Goal: Information Seeking & Learning: Learn about a topic

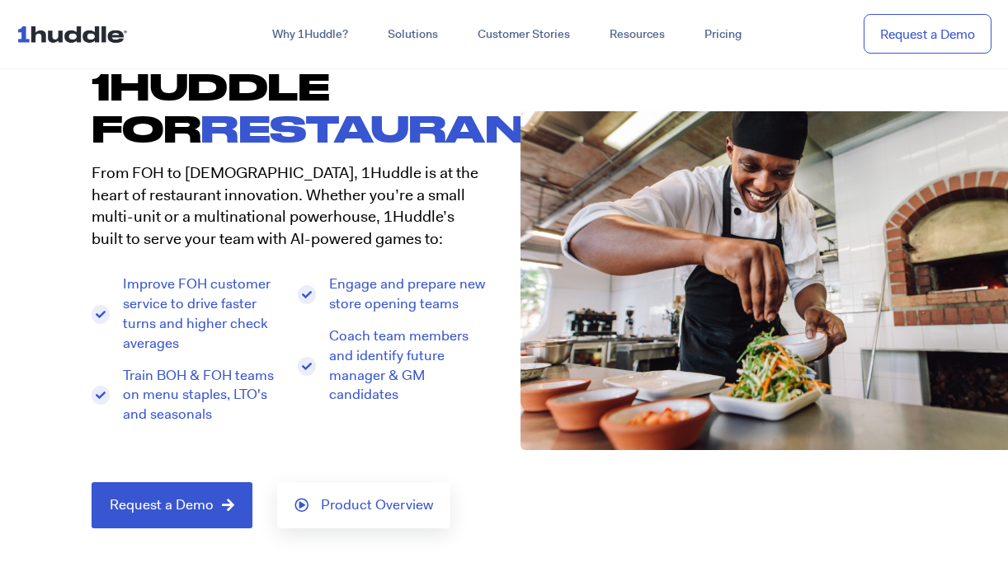
scroll to position [122, 0]
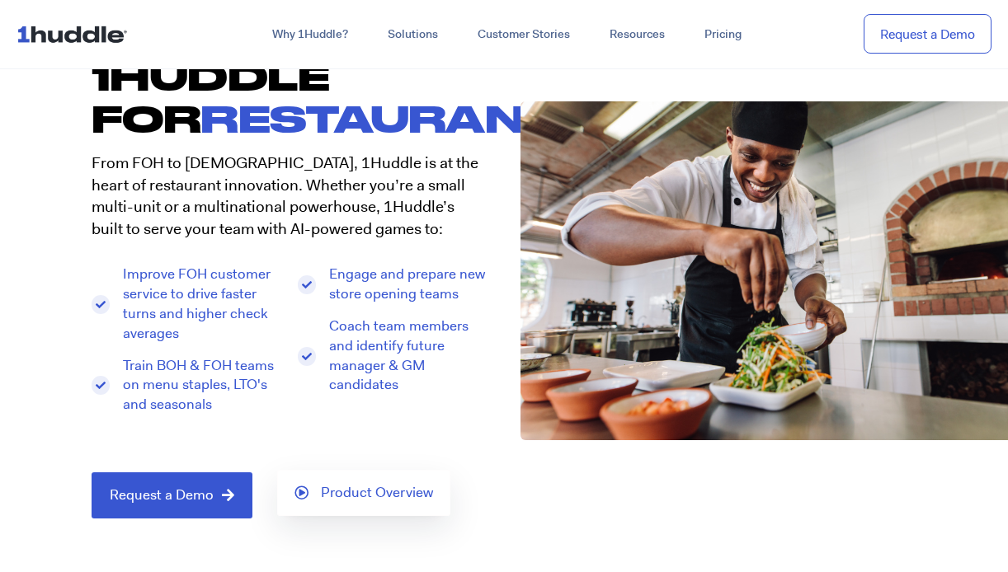
click at [327, 490] on span "Product Overview" at bounding box center [377, 493] width 112 height 15
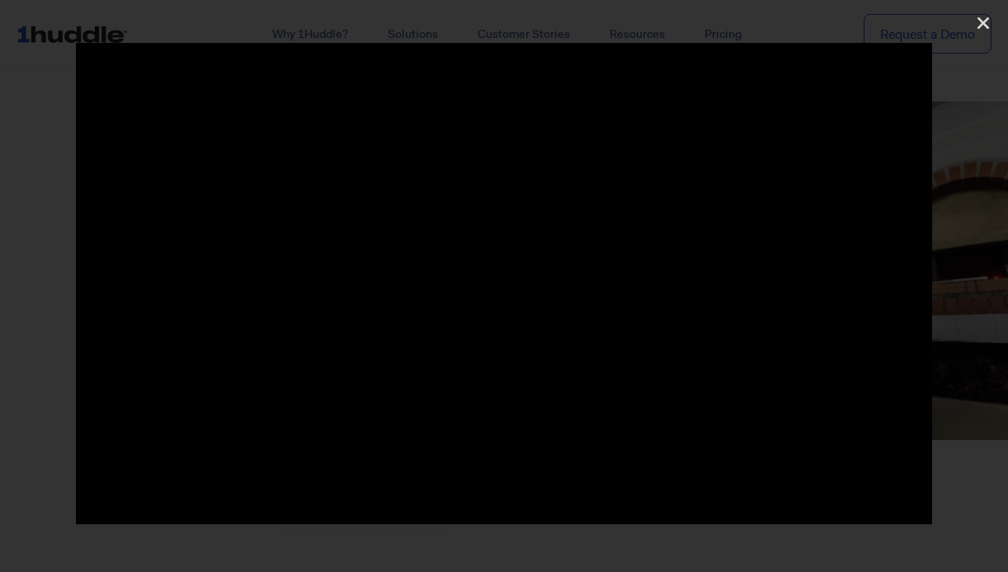
click at [230, 28] on div at bounding box center [504, 286] width 1008 height 572
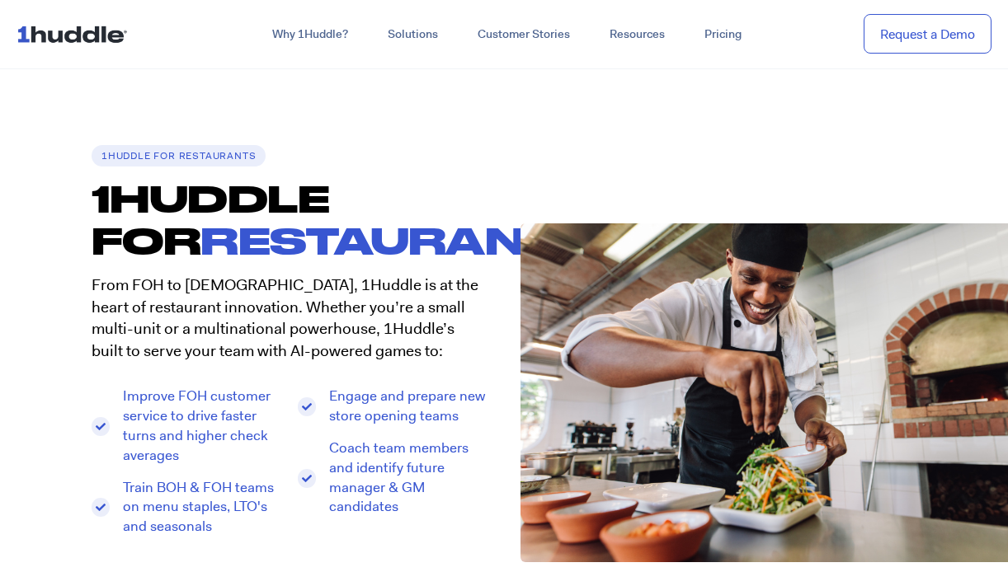
scroll to position [0, 0]
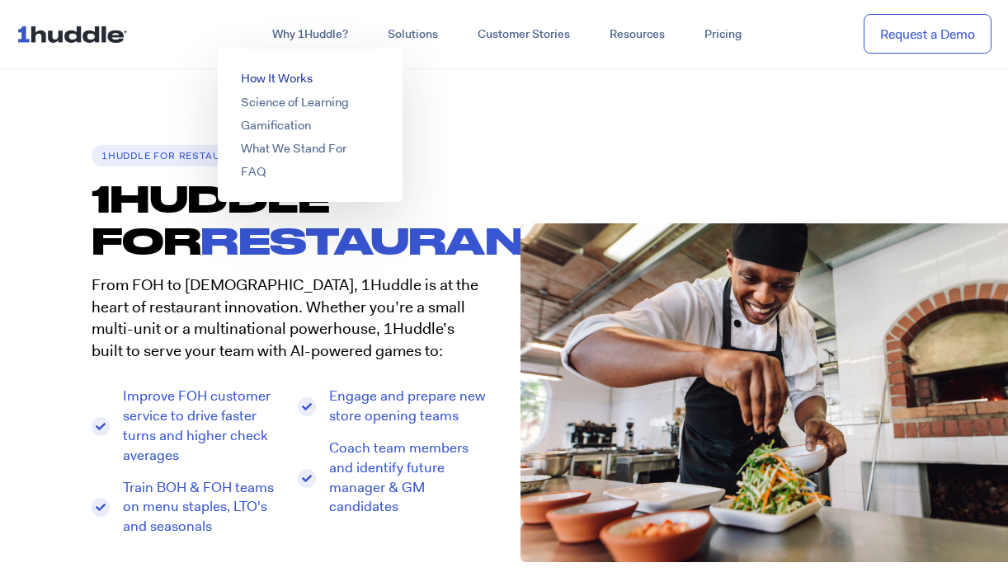
click at [298, 77] on link "How It Works" at bounding box center [277, 78] width 72 height 16
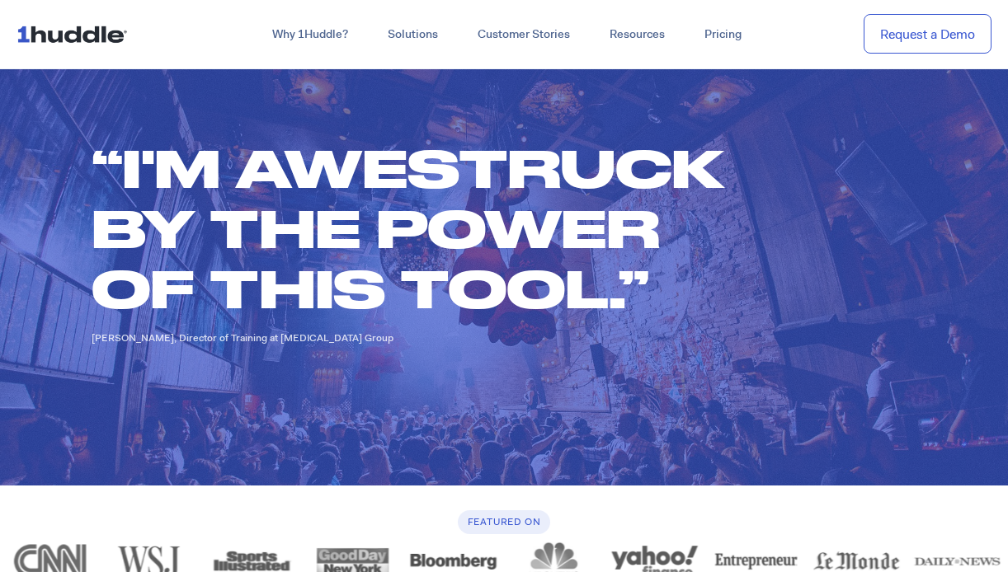
scroll to position [4710, 0]
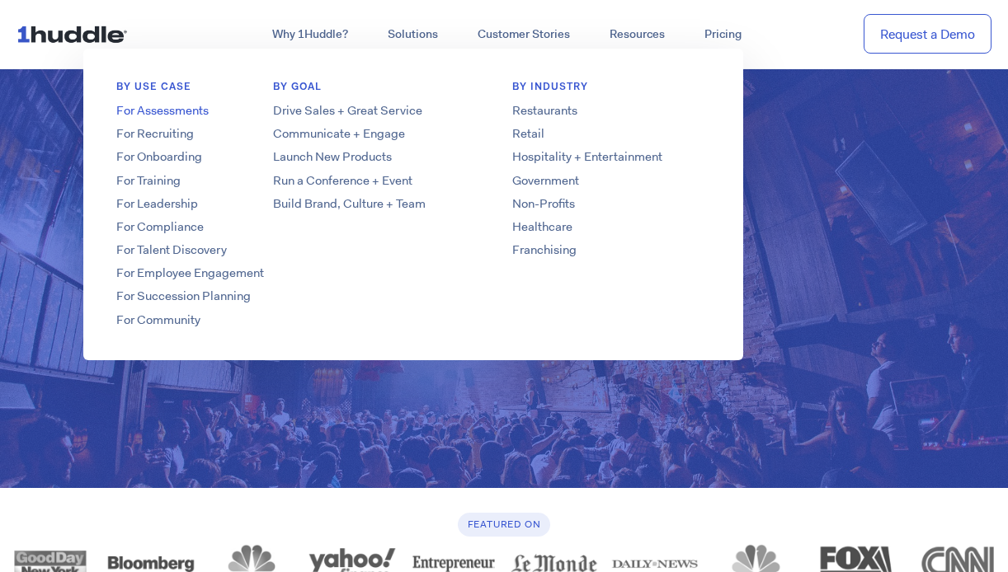
click at [195, 112] on link "For Assessments" at bounding box center [215, 110] width 264 height 17
click at [200, 156] on link "For Onboarding" at bounding box center [215, 156] width 264 height 17
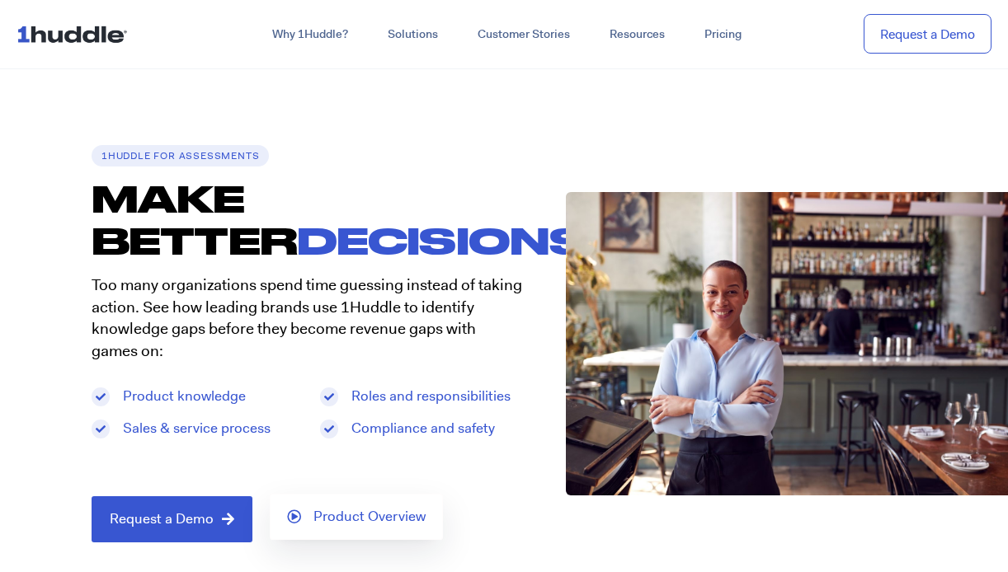
click at [350, 502] on link "Product Overview" at bounding box center [356, 517] width 173 height 46
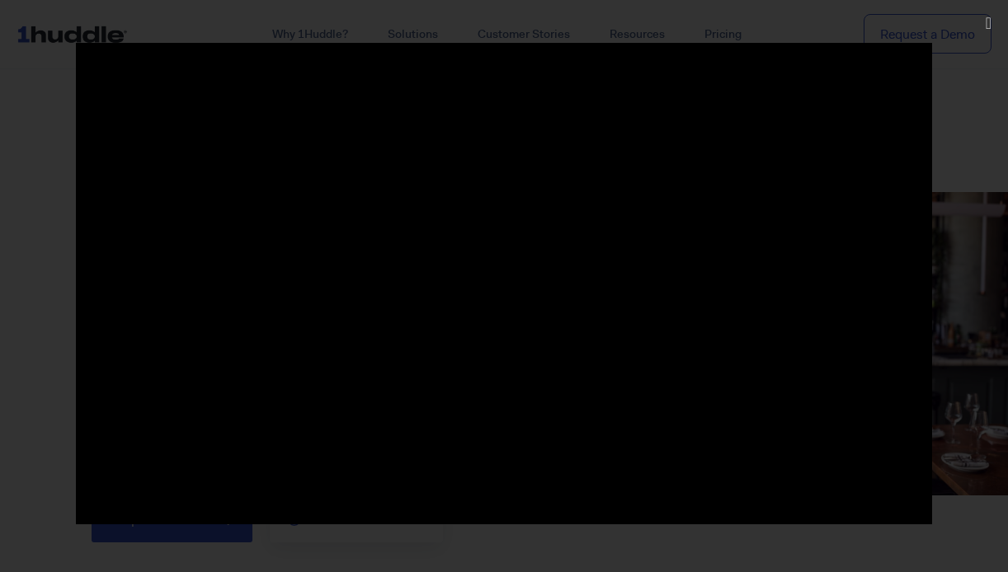
click at [952, 435] on div at bounding box center [504, 286] width 1008 height 486
click at [950, 217] on div at bounding box center [504, 286] width 1008 height 486
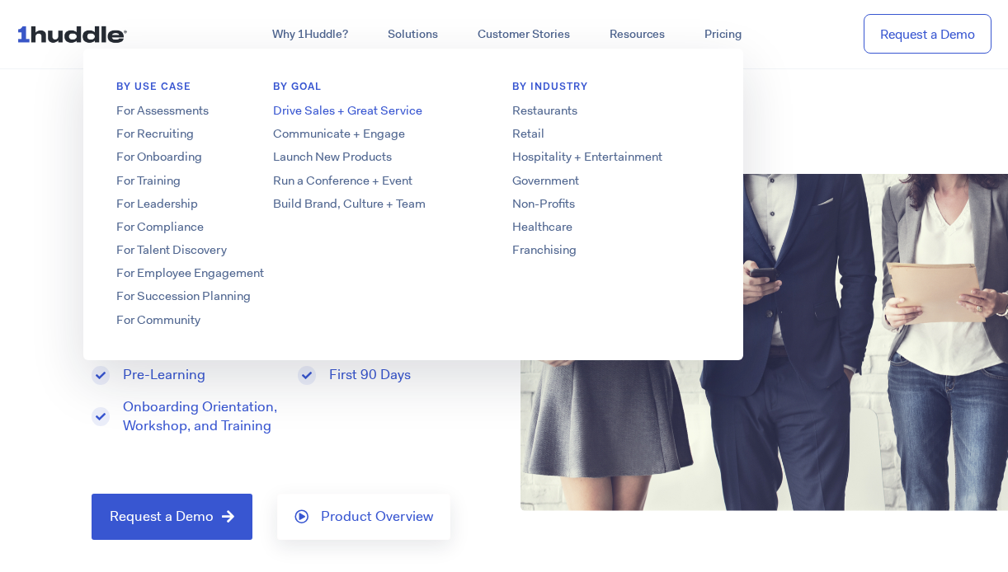
click at [312, 112] on link "Drive Sales + Great Service" at bounding box center [372, 110] width 264 height 17
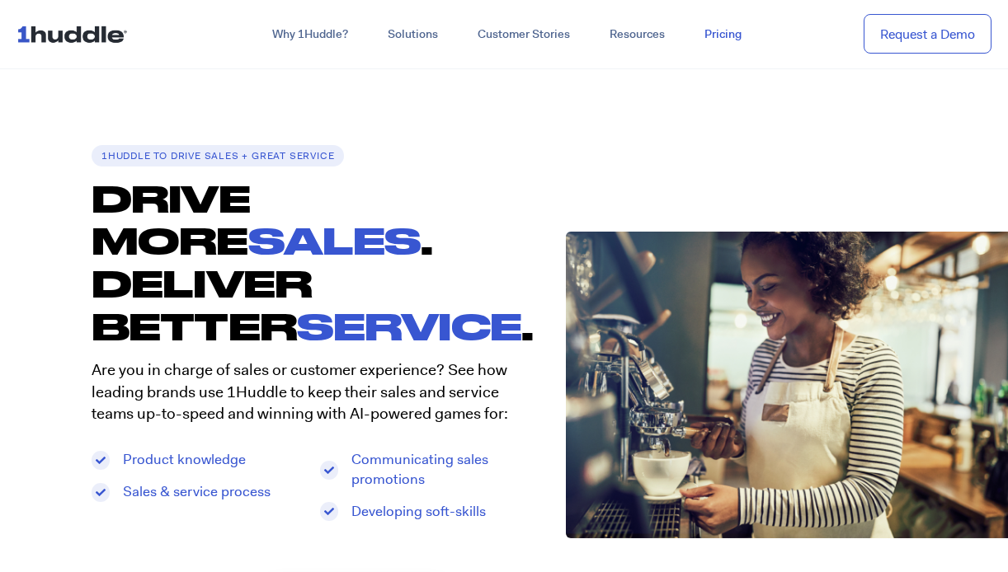
click at [714, 32] on link "Pricing" at bounding box center [722, 35] width 77 height 30
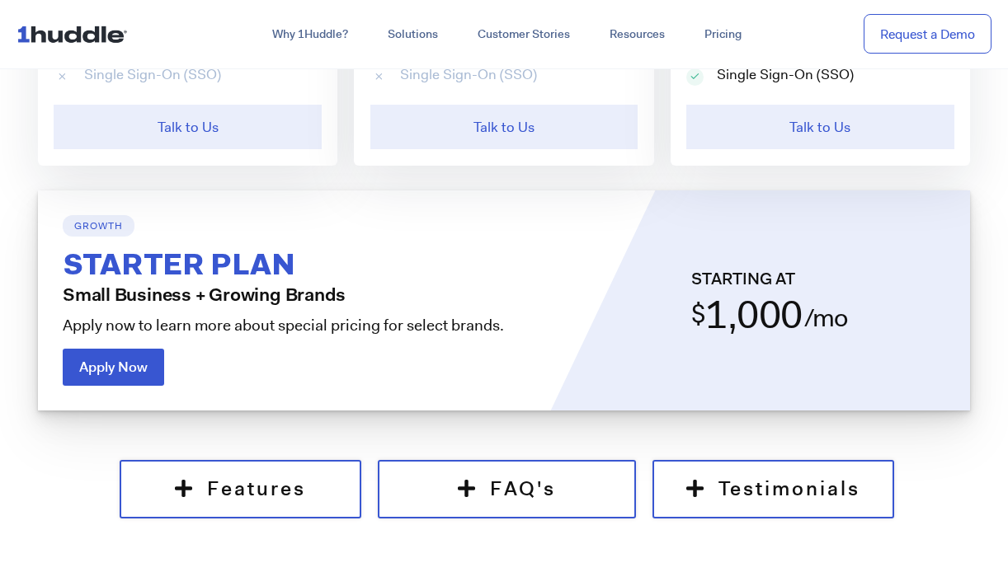
scroll to position [1135, 0]
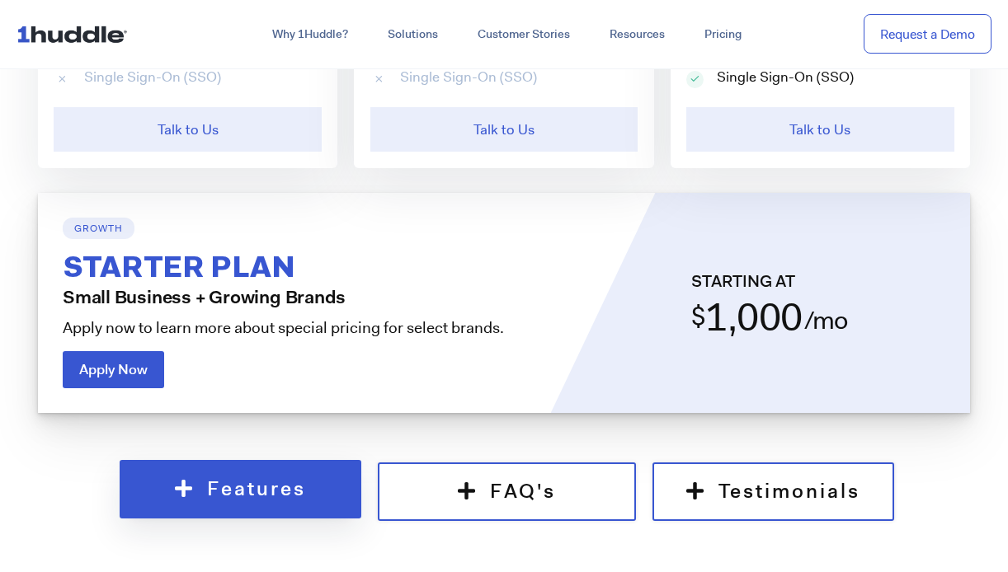
click at [275, 477] on span "Features" at bounding box center [256, 490] width 99 height 26
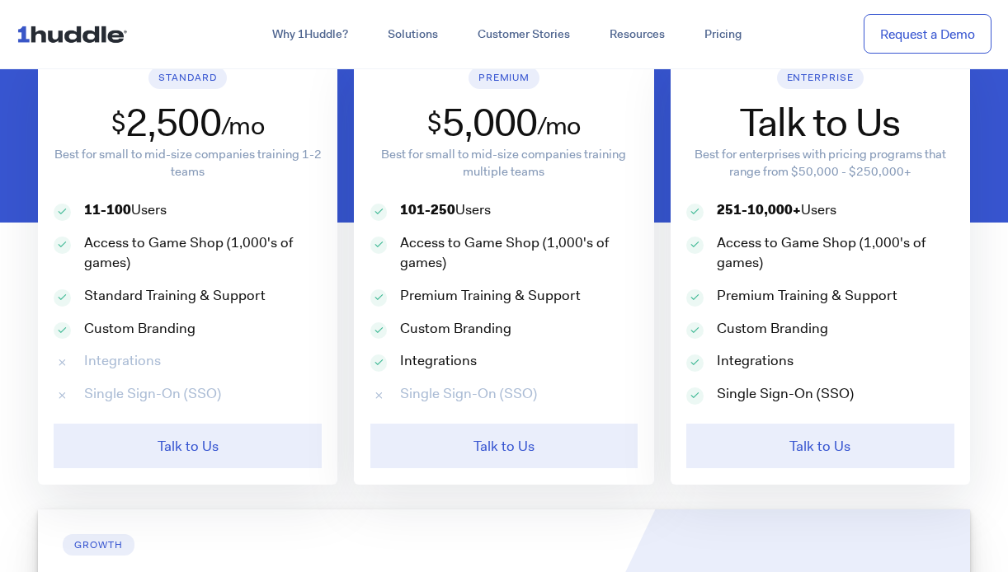
scroll to position [821, 0]
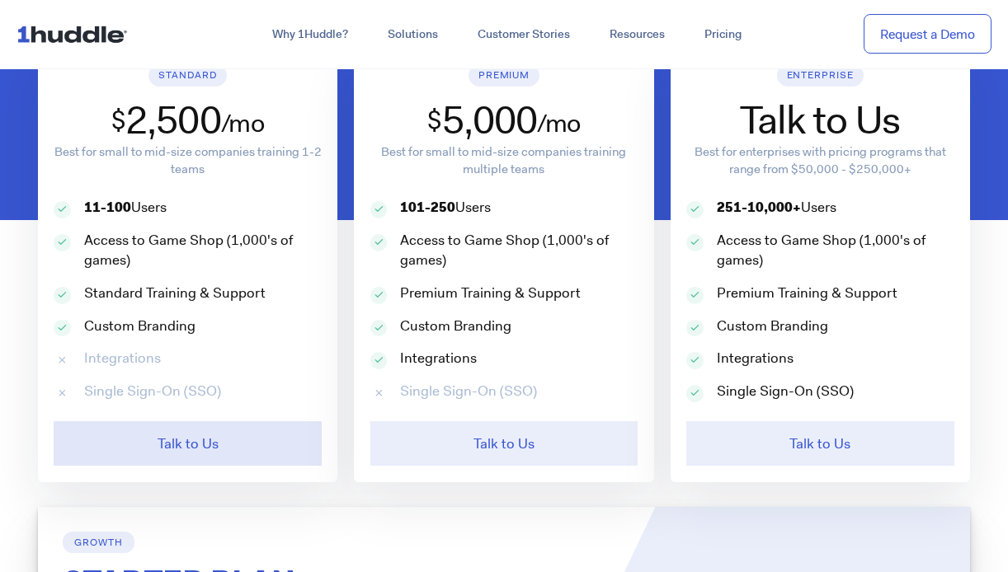
click at [238, 449] on link "Talk to Us" at bounding box center [188, 443] width 268 height 45
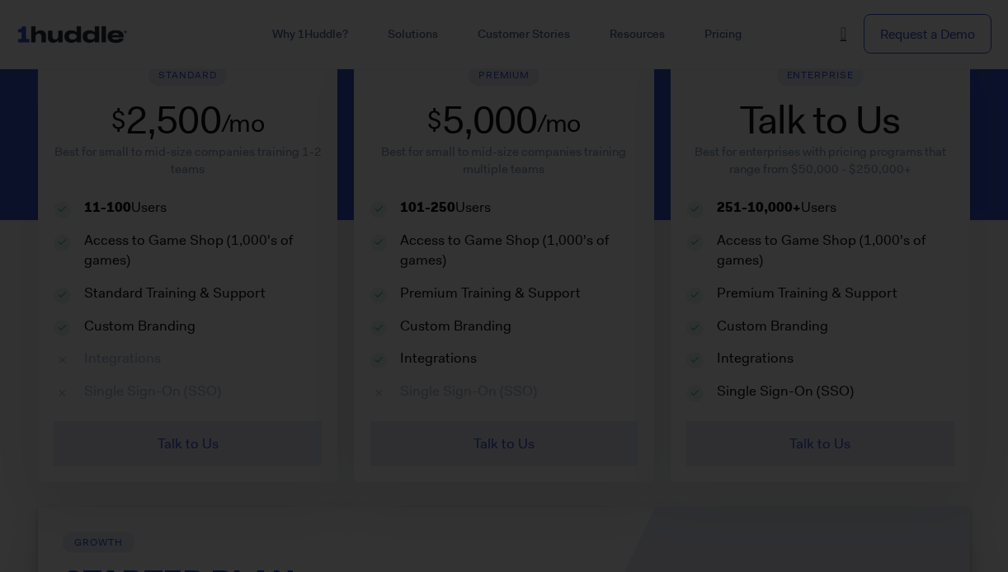
click at [842, 32] on icon "Close" at bounding box center [843, 33] width 6 height 16
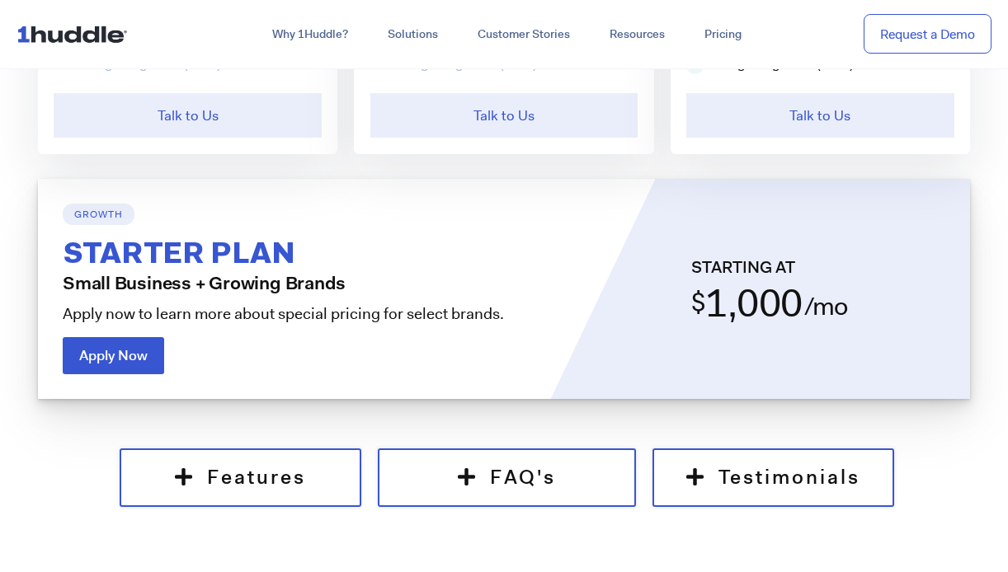
scroll to position [1152, 0]
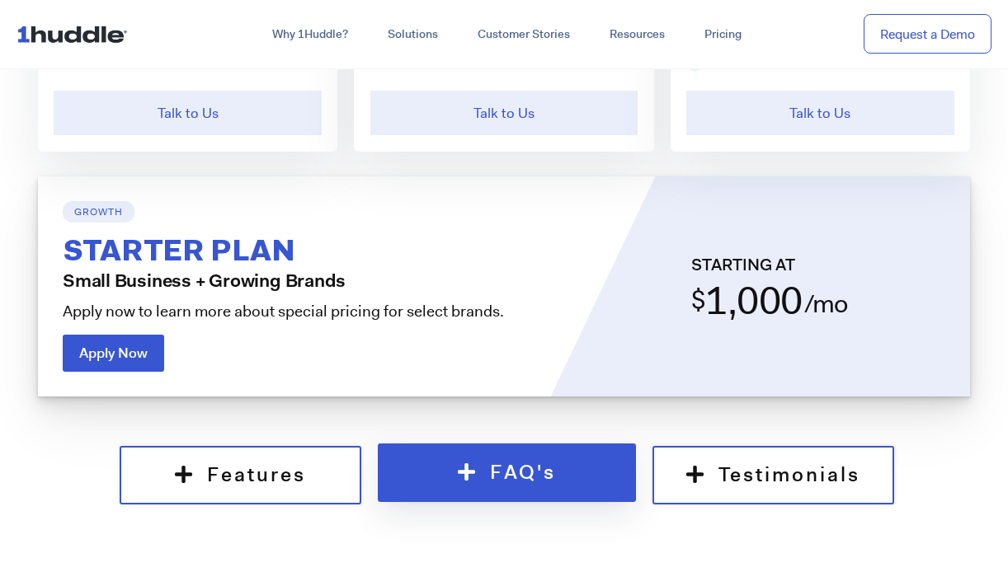
click at [460, 465] on icon at bounding box center [468, 472] width 20 height 20
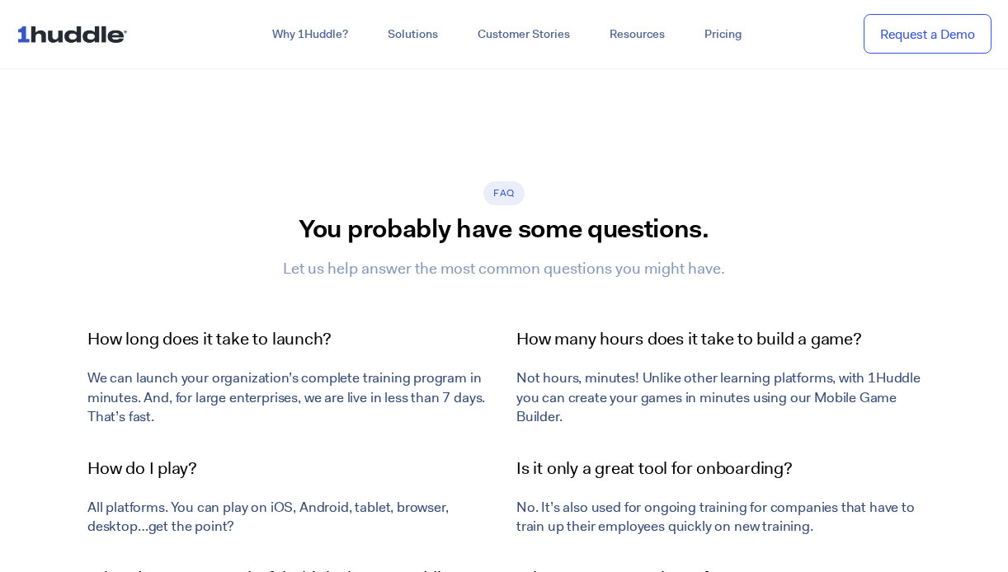
scroll to position [3128, 0]
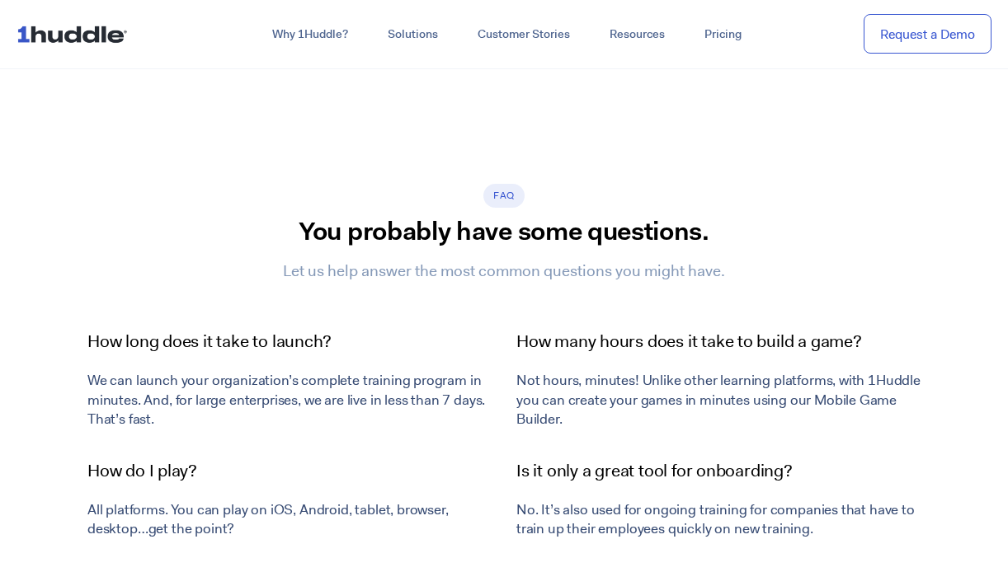
scroll to position [821, 0]
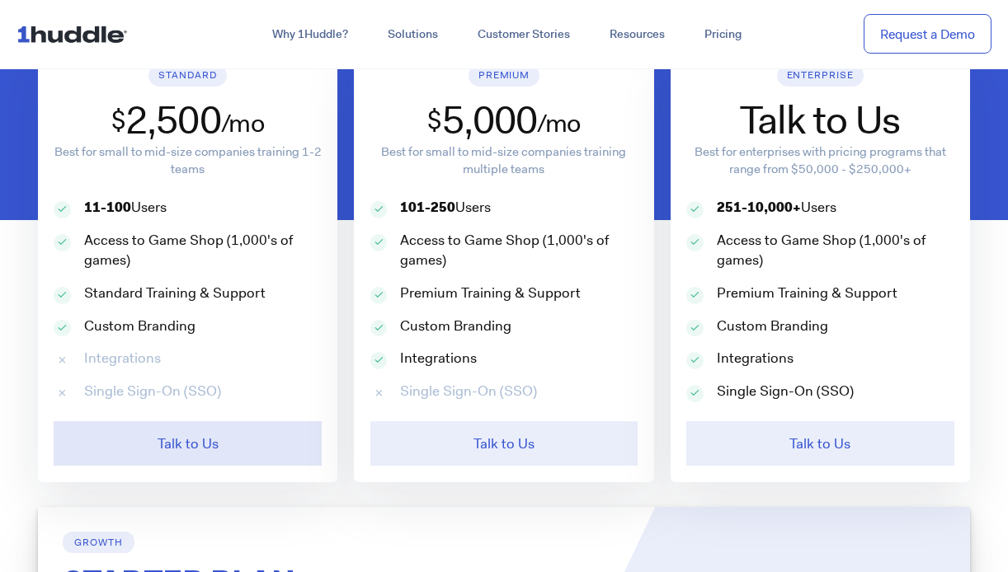
click at [187, 429] on link "Talk to Us" at bounding box center [188, 443] width 268 height 45
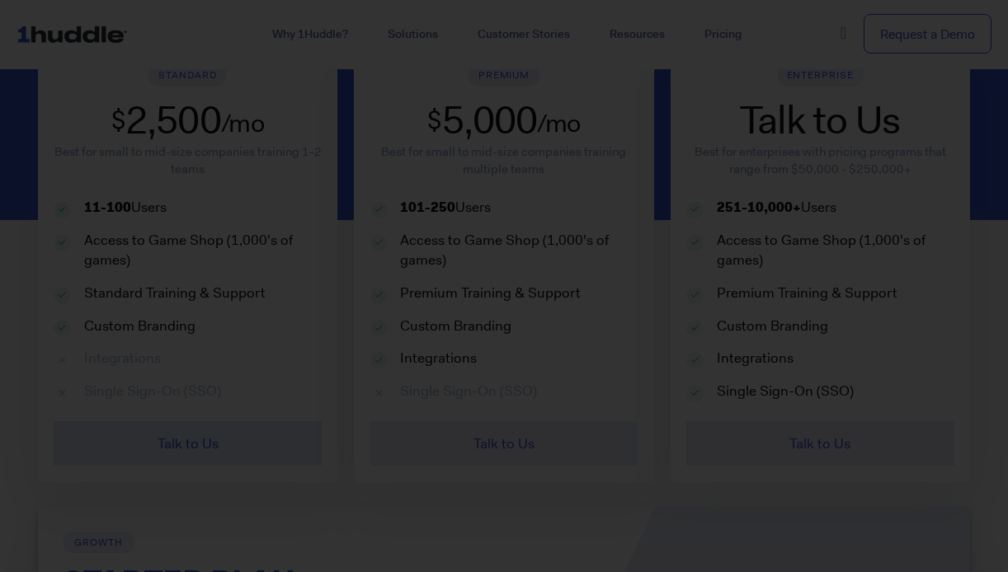
scroll to position [2, 0]
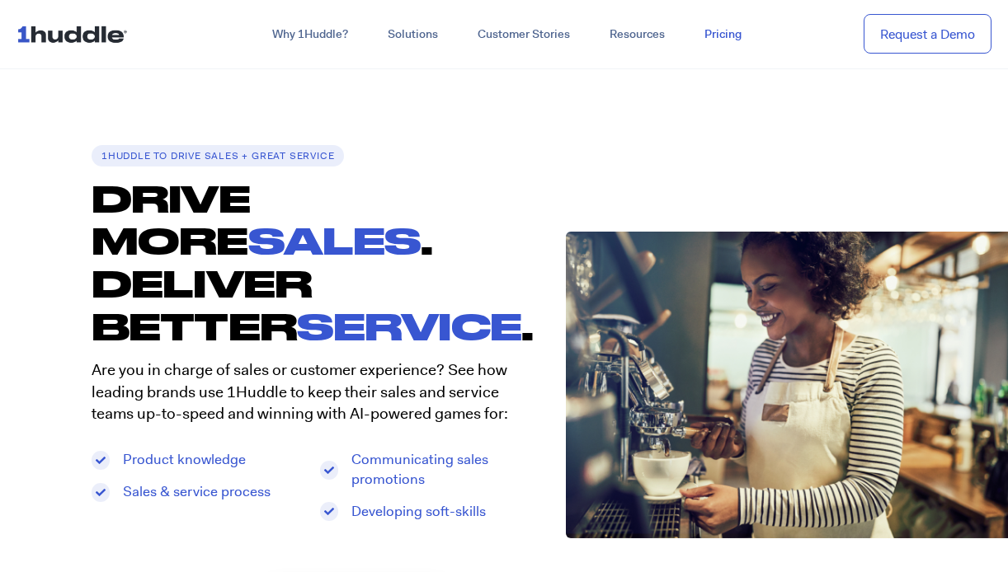
click at [712, 27] on link "Pricing" at bounding box center [722, 35] width 77 height 30
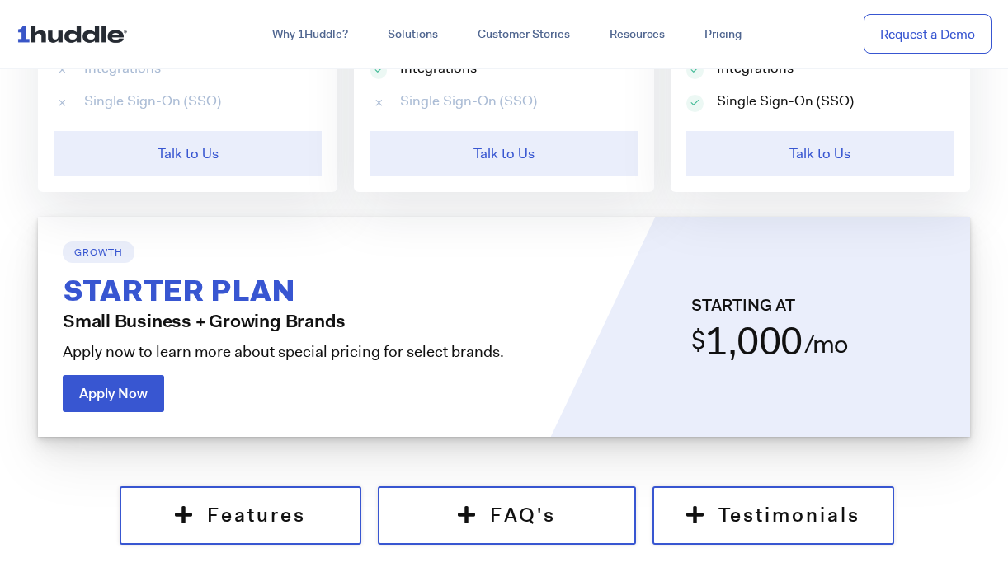
scroll to position [1154, 0]
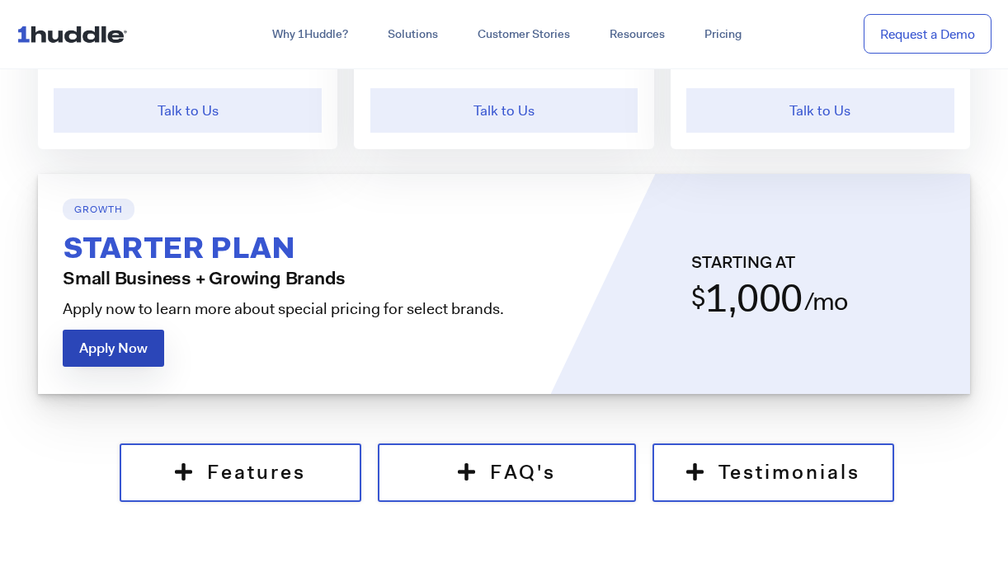
click at [134, 330] on link "Apply Now" at bounding box center [113, 348] width 101 height 37
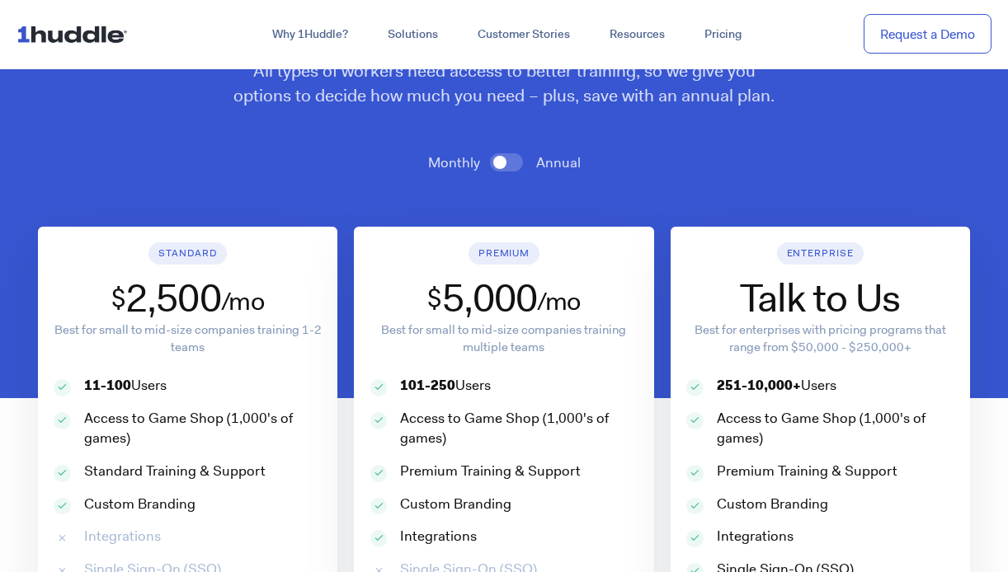
scroll to position [641, 0]
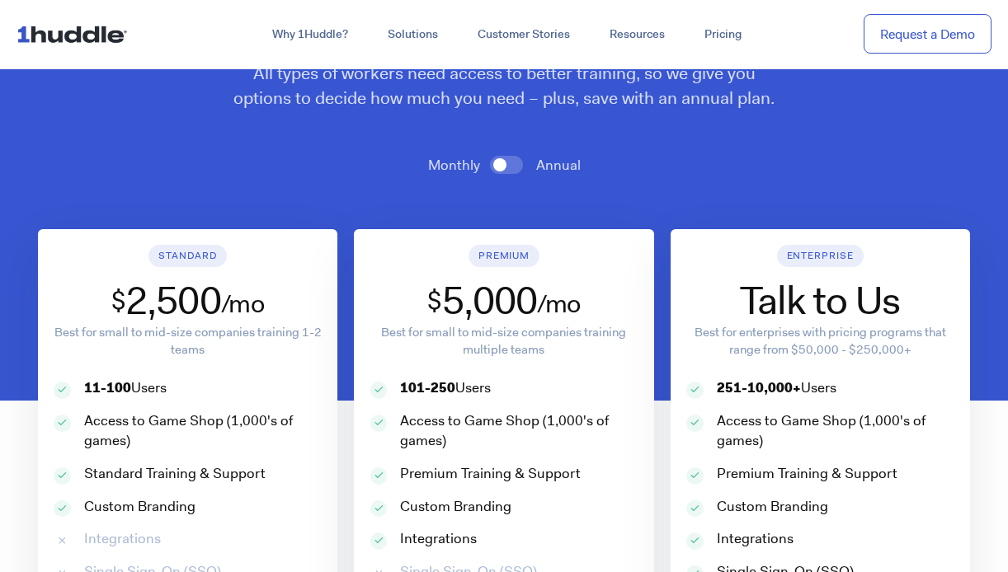
click at [514, 164] on span at bounding box center [506, 165] width 33 height 18
click at [0, 0] on input "checkbox" at bounding box center [0, 0] width 0 height 0
click at [495, 166] on span at bounding box center [506, 165] width 33 height 18
click at [0, 0] on input "checkbox" at bounding box center [0, 0] width 0 height 0
